Goal: Information Seeking & Learning: Compare options

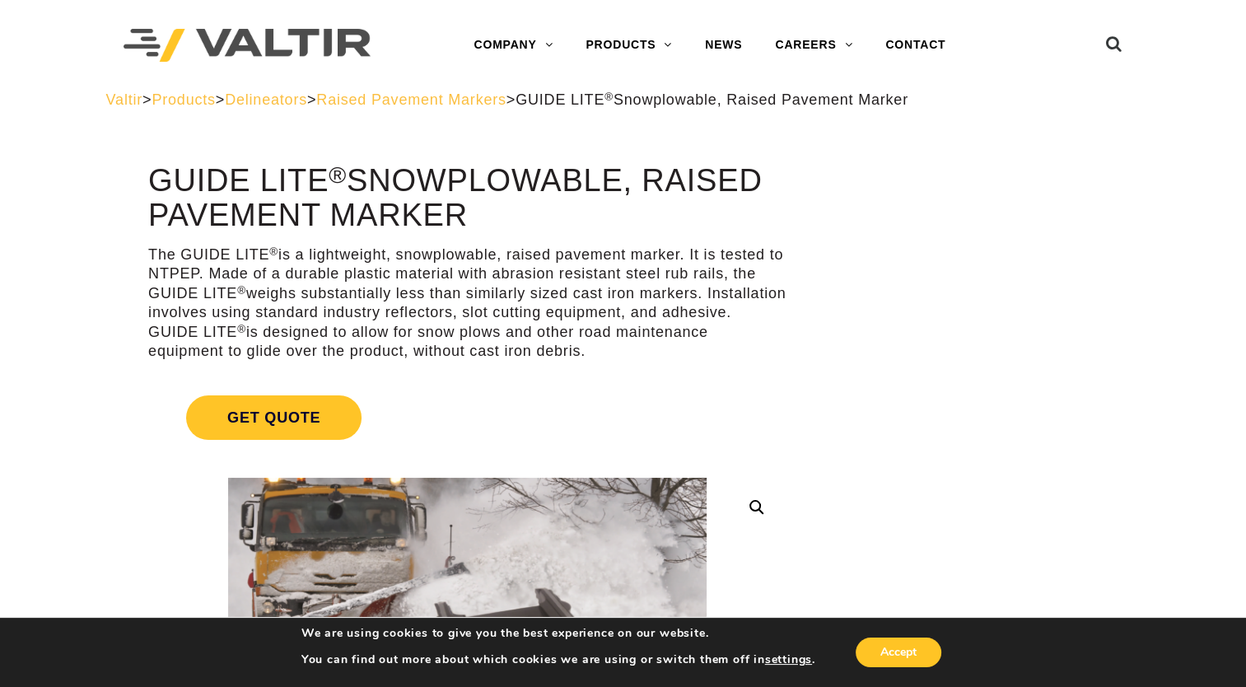
click at [301, 102] on span "Delineators" at bounding box center [266, 99] width 82 height 16
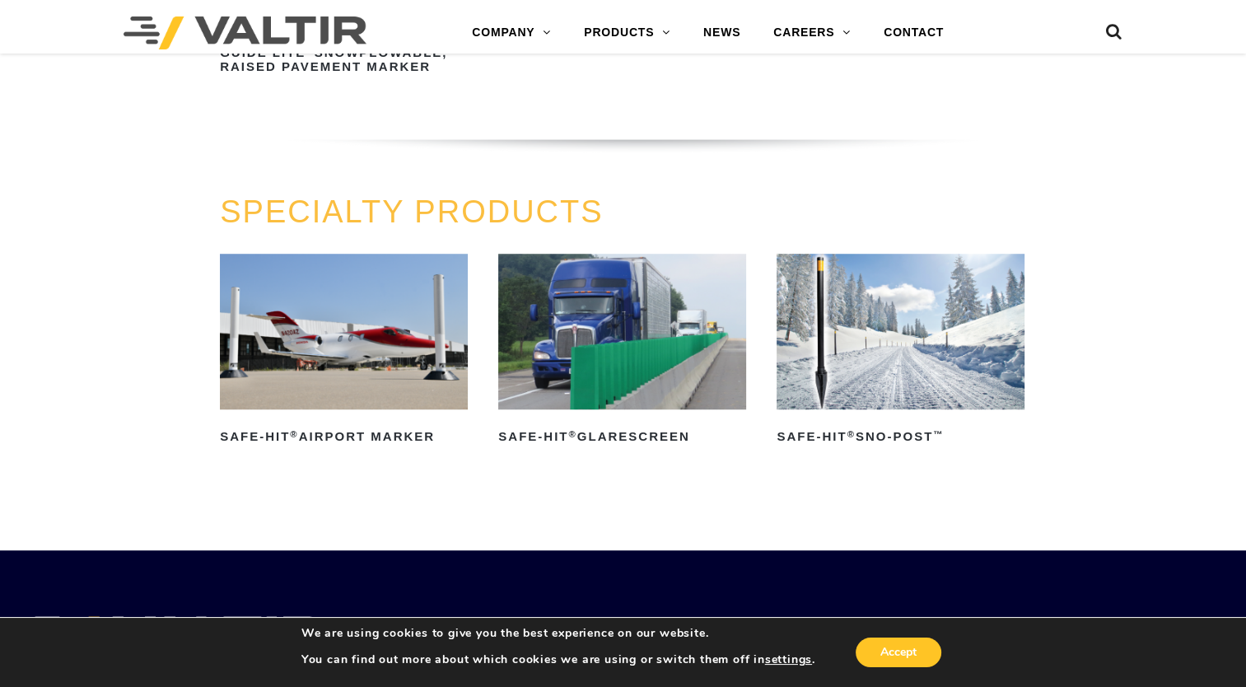
scroll to position [1153, 0]
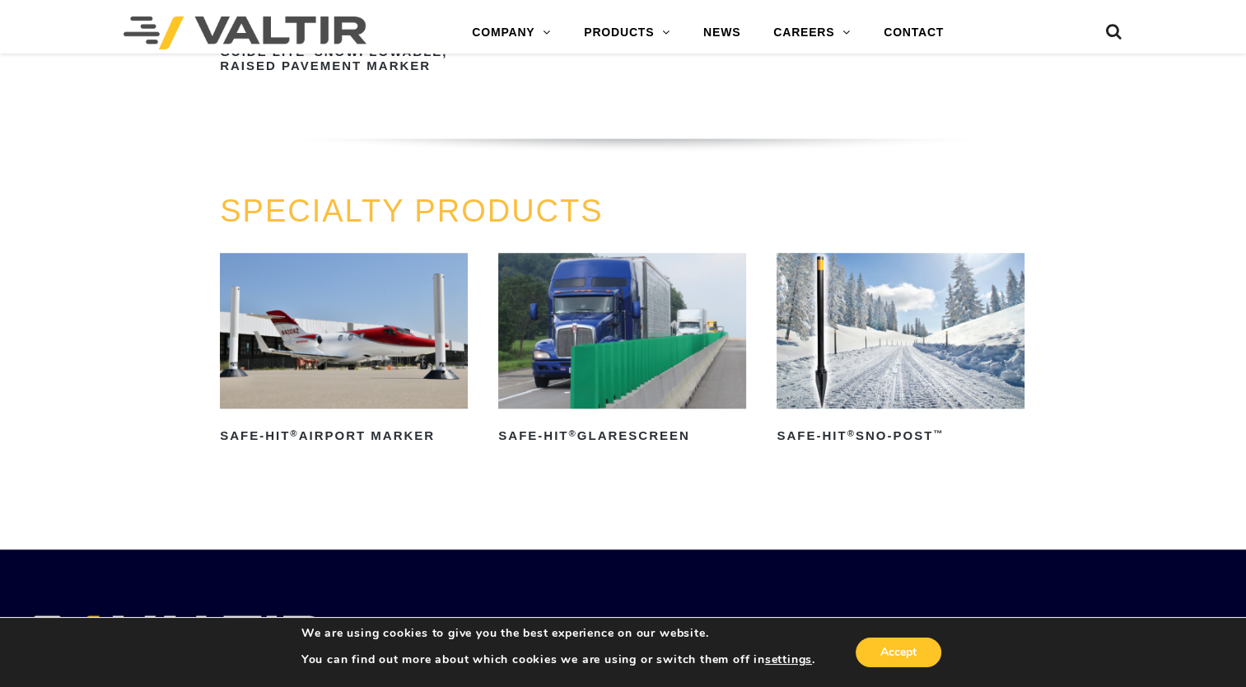
click at [829, 332] on img at bounding box center [901, 330] width 248 height 155
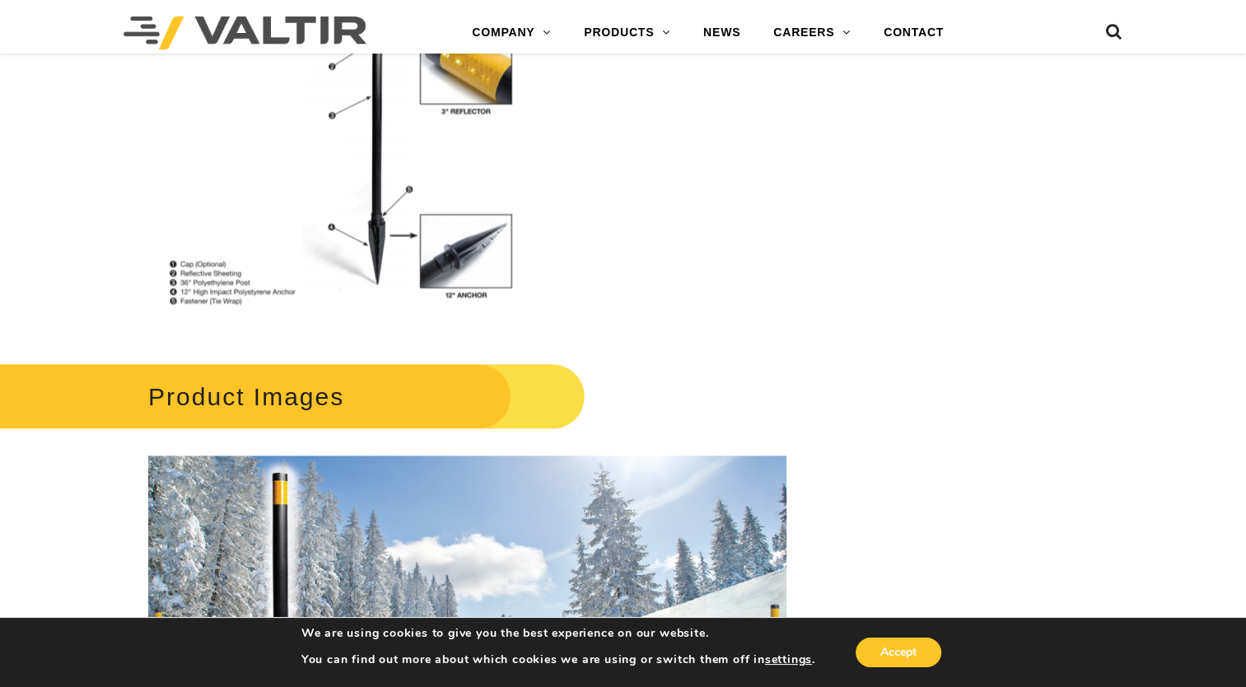
scroll to position [1927, 0]
